Goal: Information Seeking & Learning: Compare options

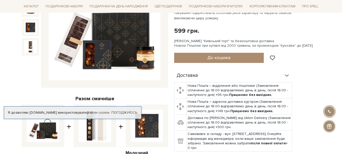
scroll to position [5, 0]
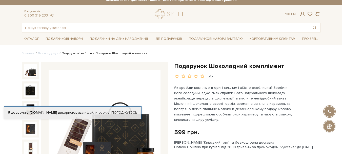
click at [79, 52] on link "Подарункові набори" at bounding box center [77, 53] width 30 height 4
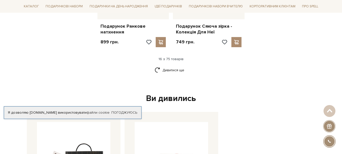
scroll to position [683, 0]
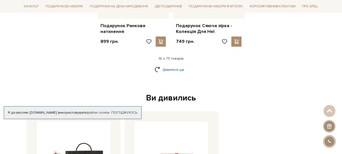
click at [167, 66] on link "Дивитися ще" at bounding box center [171, 69] width 33 height 9
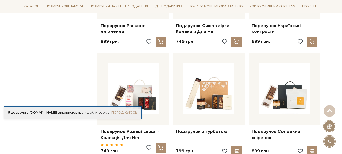
click at [120, 112] on link "Погоджуюсь" at bounding box center [124, 112] width 26 height 5
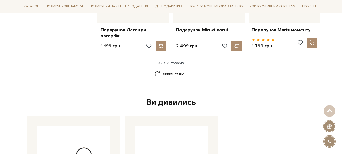
scroll to position [1214, 0]
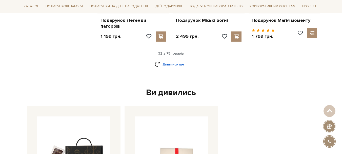
click at [166, 64] on link "Дивитися ще" at bounding box center [171, 64] width 33 height 9
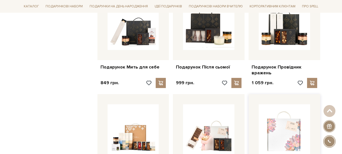
scroll to position [1265, 0]
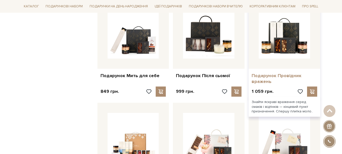
click at [280, 75] on link "Подарунок Провідник вражень" at bounding box center [284, 79] width 66 height 12
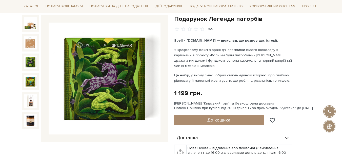
scroll to position [51, 0]
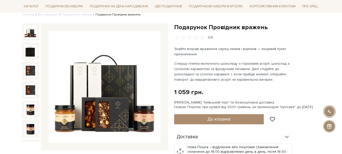
scroll to position [51, 0]
